Goal: Task Accomplishment & Management: Use online tool/utility

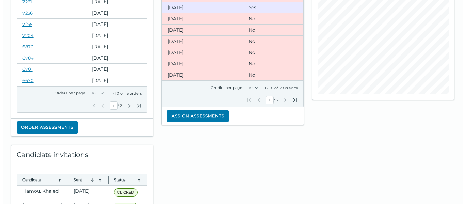
scroll to position [109, 0]
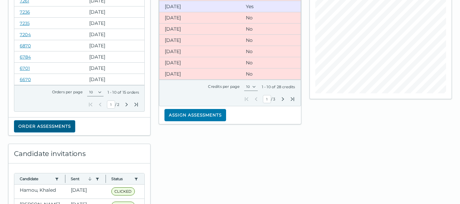
click at [51, 122] on button "Order assessments" at bounding box center [44, 126] width 61 height 12
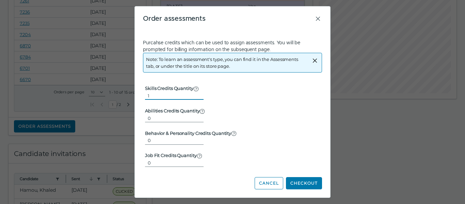
click at [196, 92] on input "1" at bounding box center [174, 96] width 59 height 8
click at [196, 92] on input "2" at bounding box center [174, 96] width 59 height 8
type input "3"
click at [196, 92] on input "3" at bounding box center [174, 96] width 59 height 8
click at [300, 180] on button "Checkout" at bounding box center [304, 183] width 36 height 12
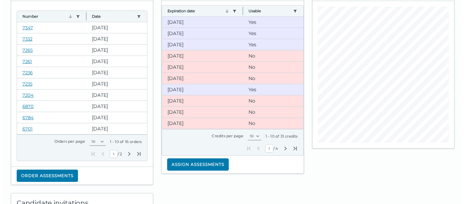
scroll to position [68, 0]
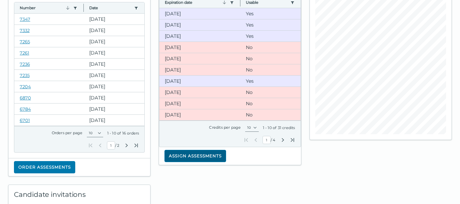
click at [212, 156] on button "Assign assessments" at bounding box center [196, 156] width 62 height 12
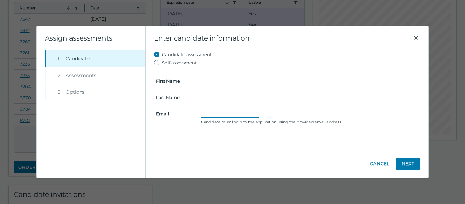
click at [207, 114] on input "Email" at bounding box center [230, 114] width 59 height 8
paste input "sawmohmohzan@gmail.com"
type input "sawmohmohzan@gmail.com"
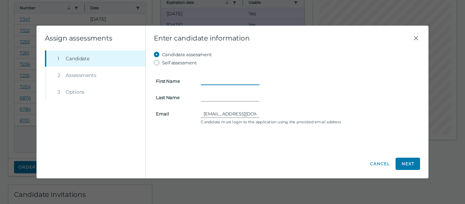
click at [204, 79] on input "First Name" at bounding box center [230, 81] width 59 height 8
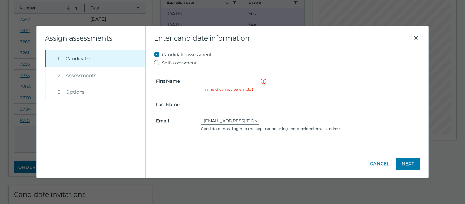
click at [166, 190] on div "Beginning of Modal Content Assign assessments Step 1 Candidate Step 2 Assessmen…" at bounding box center [232, 102] width 465 height 204
click at [212, 81] on input "First Name" at bounding box center [230, 81] width 59 height 8
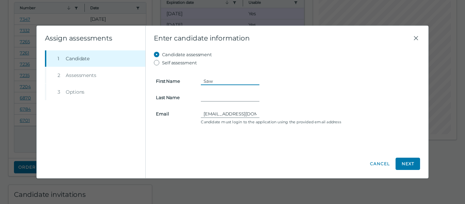
type input "Saw"
click at [206, 90] on form "First Name Saw Last Name Email sawmohmohzan@gmail.com Candidate must login to t…" at bounding box center [287, 97] width 266 height 60
click at [206, 95] on input "Last Name" at bounding box center [230, 97] width 59 height 8
type input "Mohmohzan"
click at [411, 160] on button "Next" at bounding box center [408, 164] width 25 height 12
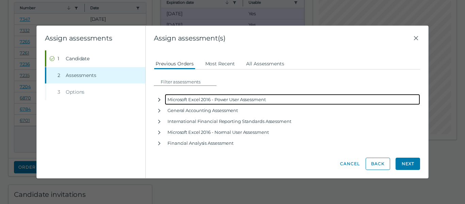
click at [162, 98] on icon "button" at bounding box center [159, 99] width 5 height 5
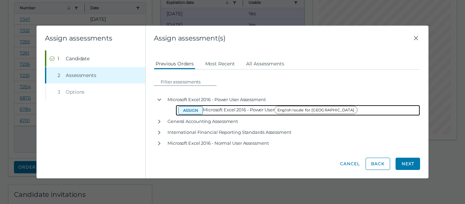
click at [186, 108] on button "Assign" at bounding box center [191, 110] width 25 height 8
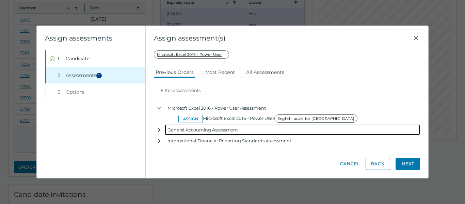
click at [158, 128] on icon "button" at bounding box center [159, 130] width 2 height 4
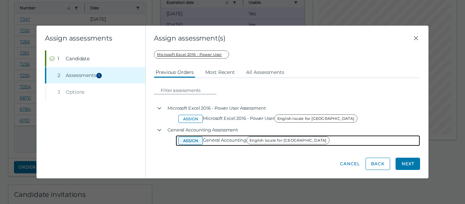
click at [188, 140] on button "Assign" at bounding box center [191, 141] width 25 height 8
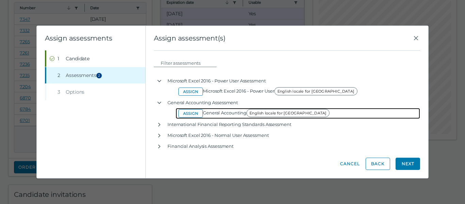
scroll to position [41, 0]
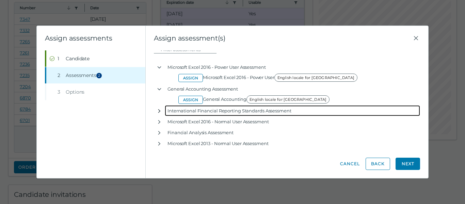
click at [160, 110] on icon "button" at bounding box center [159, 111] width 2 height 4
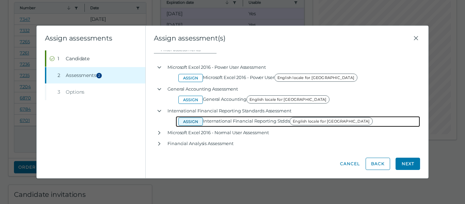
click at [188, 120] on button "Assign" at bounding box center [191, 122] width 25 height 8
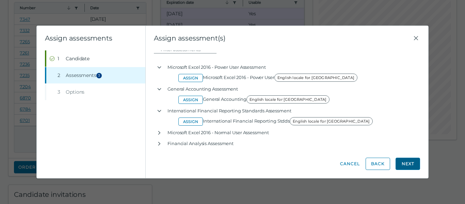
click at [405, 160] on button "Next" at bounding box center [408, 164] width 25 height 12
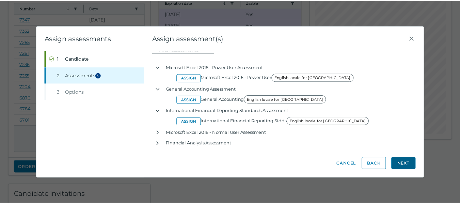
scroll to position [0, 0]
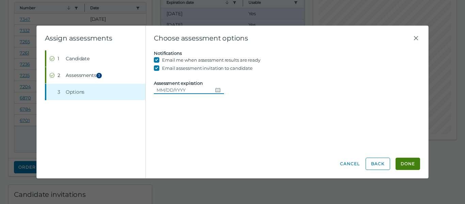
click at [216, 88] on icon "Choose date" at bounding box center [217, 89] width 5 height 5
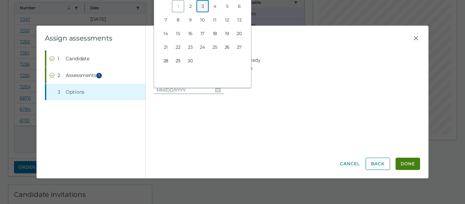
click at [202, 4] on button "3" at bounding box center [203, 6] width 12 height 12
type input "09/03/2025"
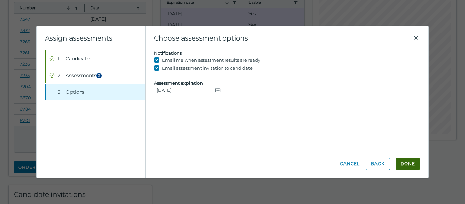
click at [407, 160] on button "Done" at bounding box center [408, 164] width 25 height 12
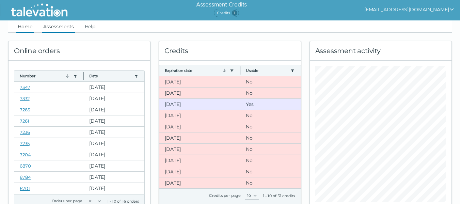
click at [62, 26] on link "Assessments" at bounding box center [58, 26] width 33 height 12
